Goal: Information Seeking & Learning: Learn about a topic

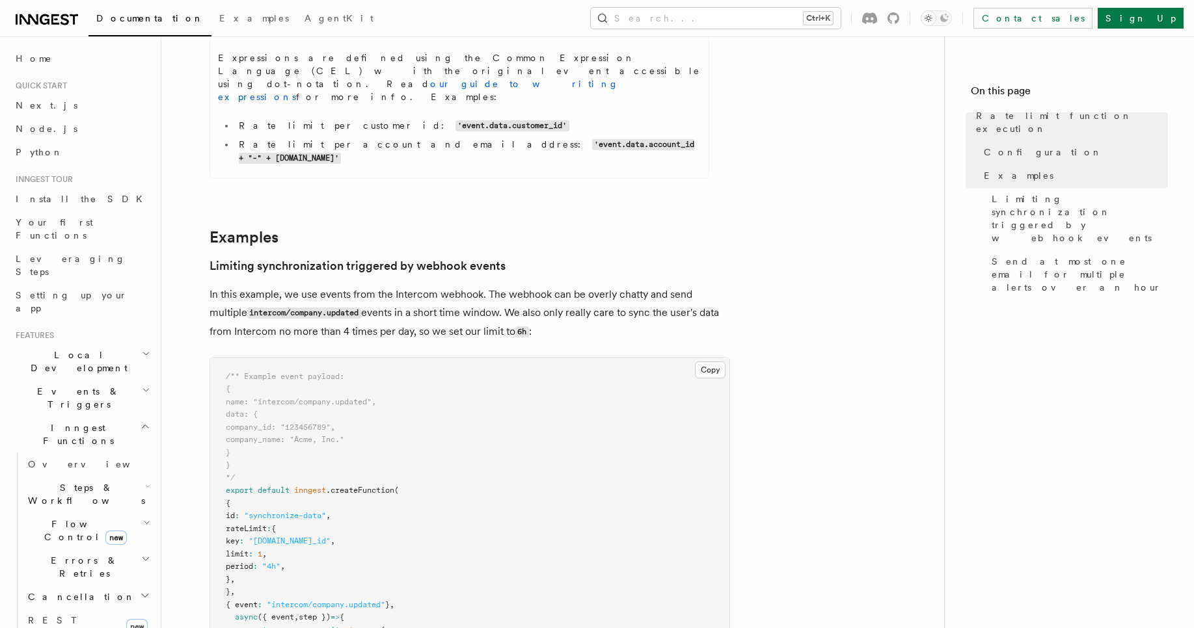
scroll to position [805, 0]
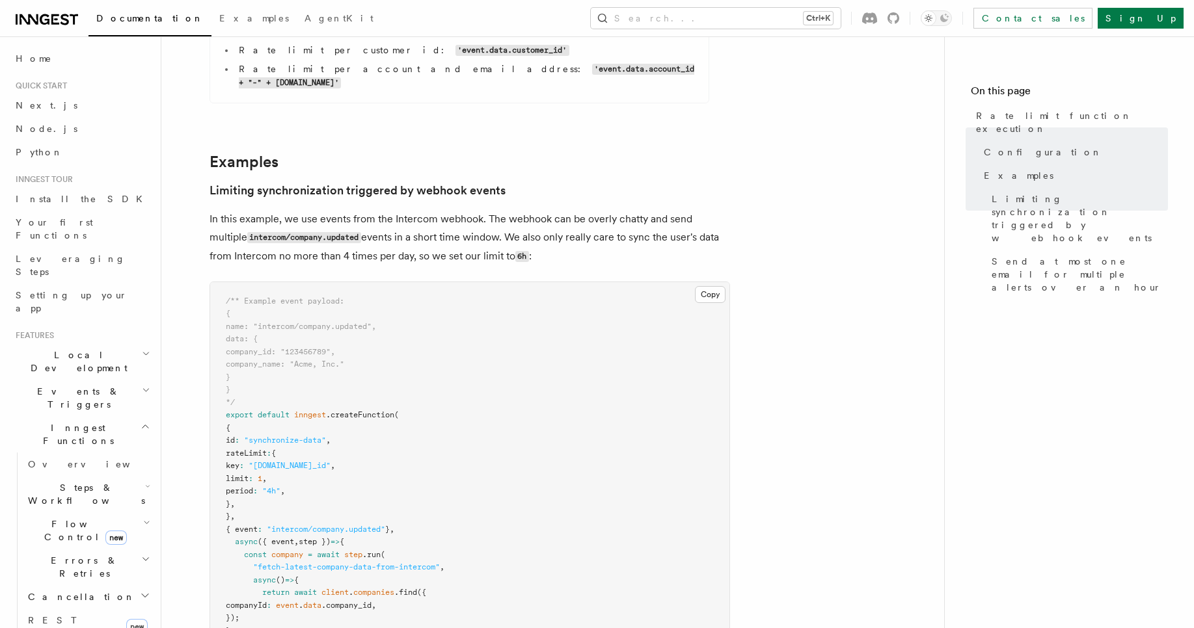
click at [132, 513] on h2 "Flow Control new" at bounding box center [88, 531] width 130 height 36
click at [82, 605] on span "Concurrency" at bounding box center [83, 610] width 86 height 10
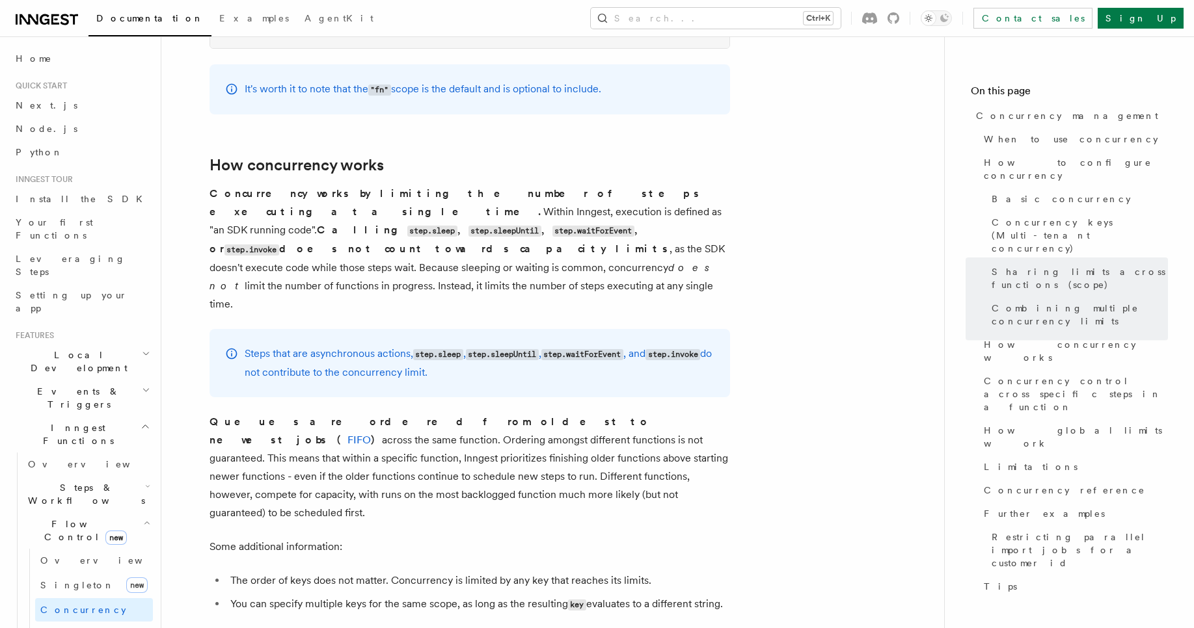
scroll to position [2621, 0]
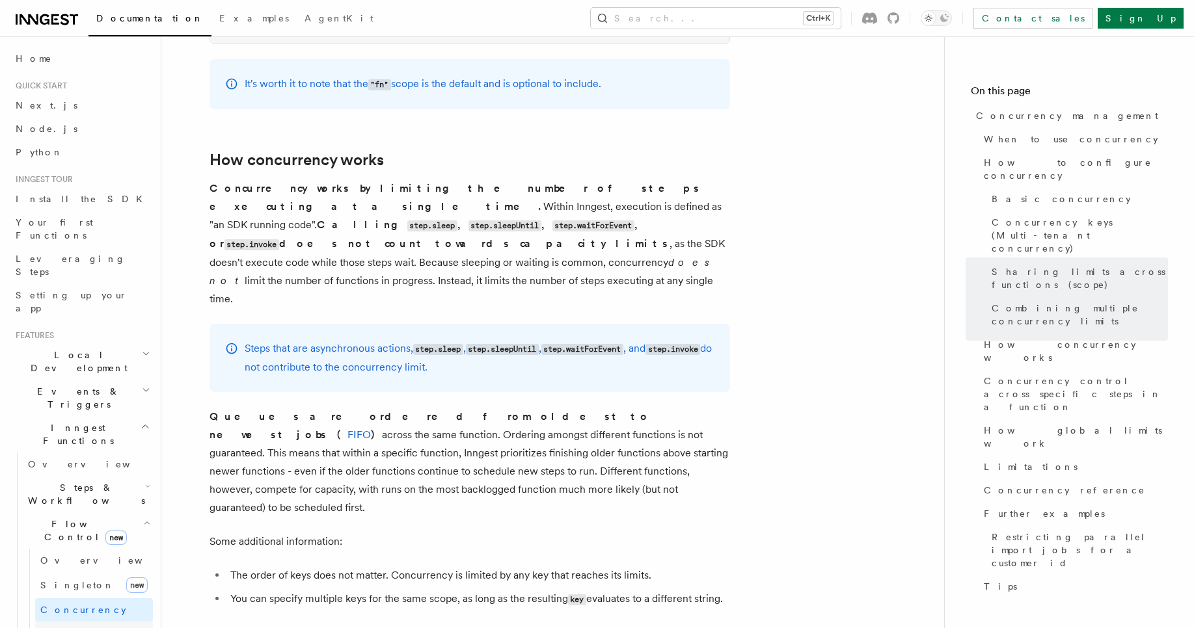
click at [137, 622] on link "Throttling" at bounding box center [94, 633] width 118 height 23
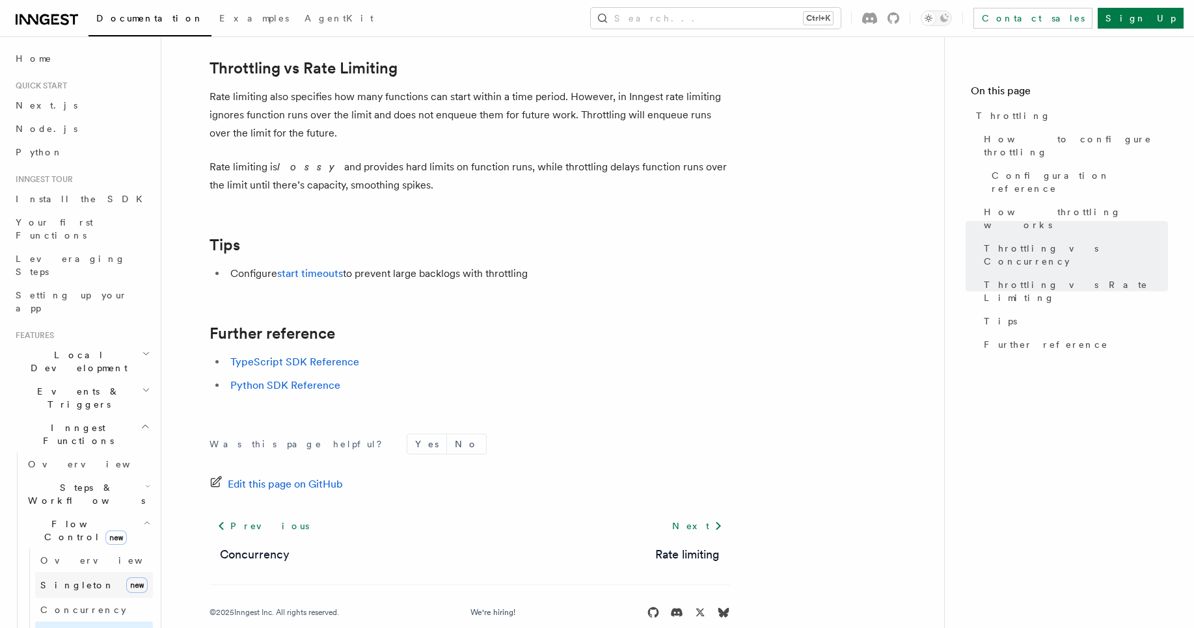
scroll to position [317, 0]
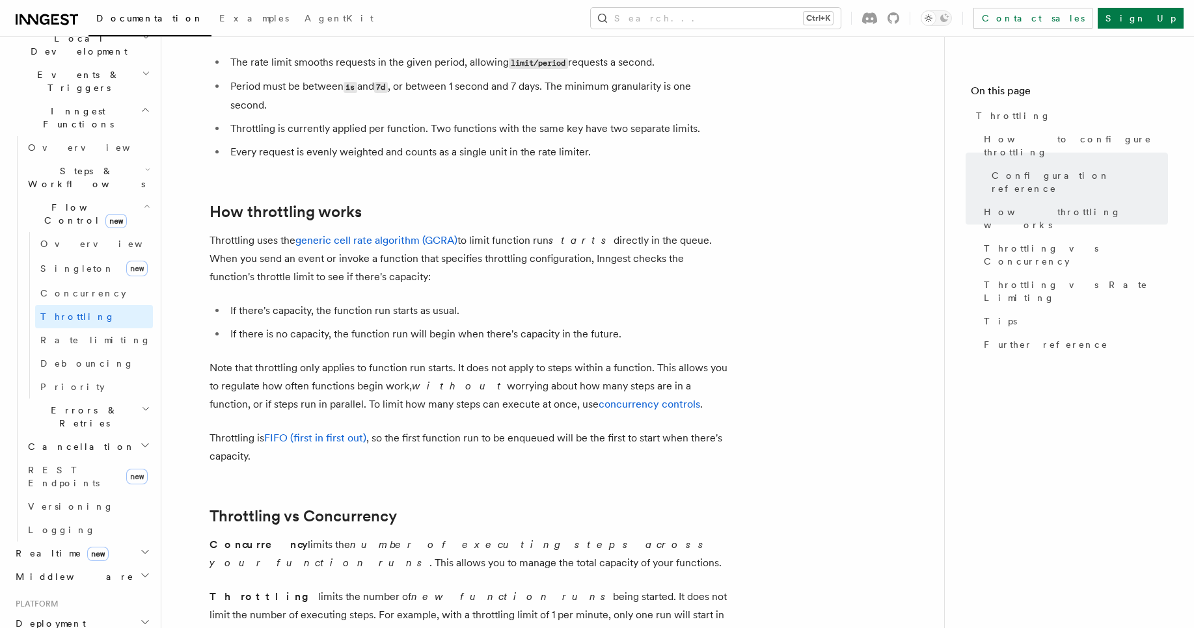
scroll to position [741, 0]
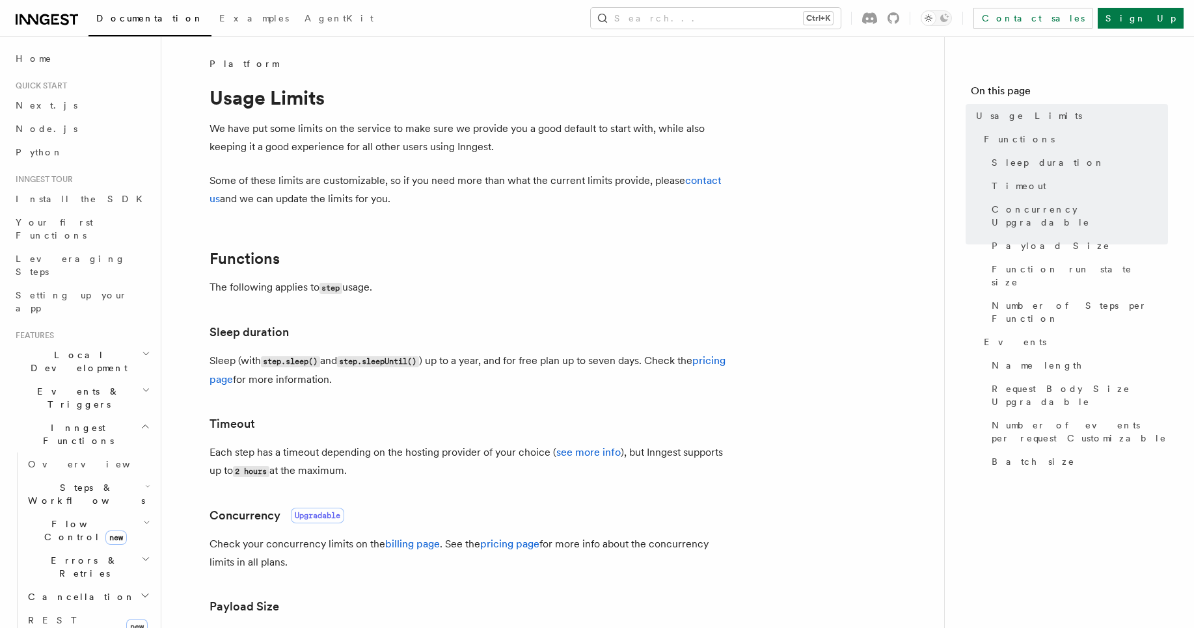
click at [450, 426] on h3 "Timeout" at bounding box center [469, 424] width 520 height 18
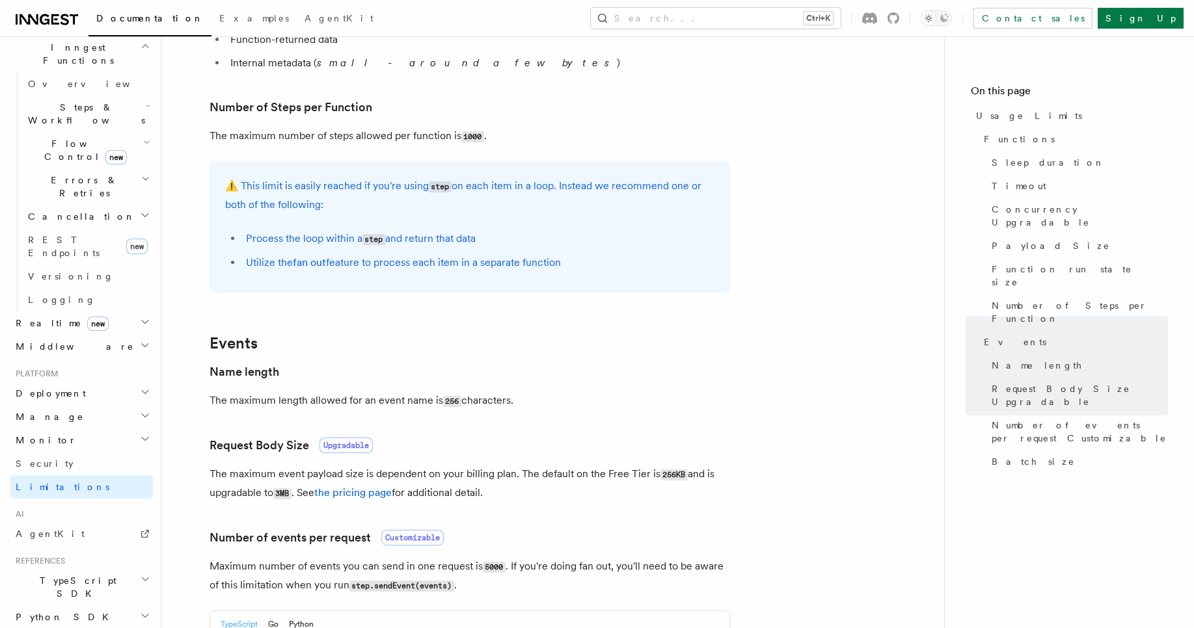
scroll to position [742, 0]
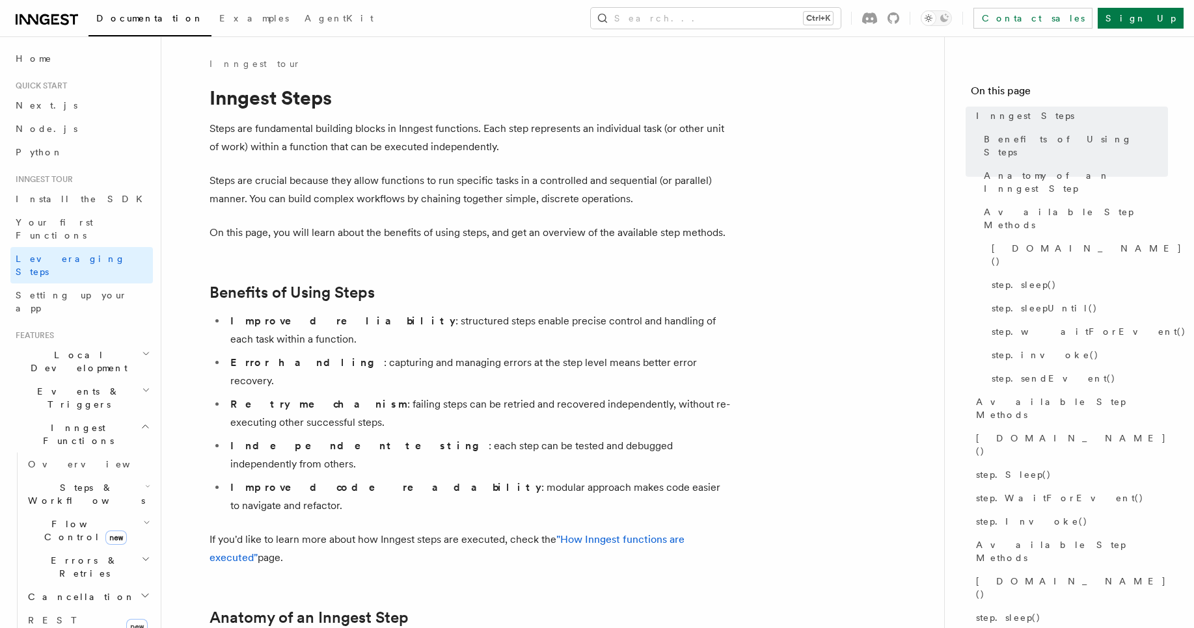
scroll to position [617, 0]
